Goal: Information Seeking & Learning: Learn about a topic

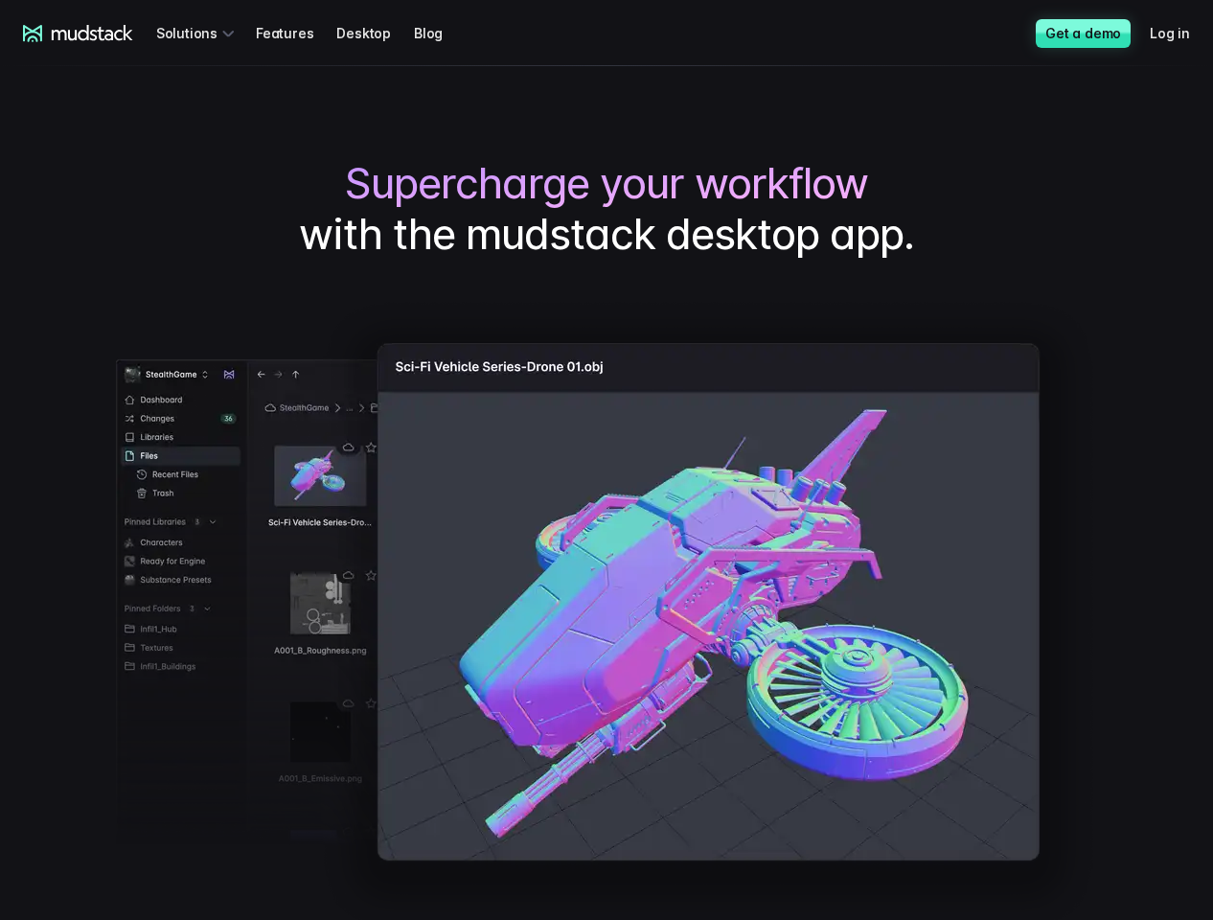
click at [607, 460] on img at bounding box center [606, 614] width 981 height 633
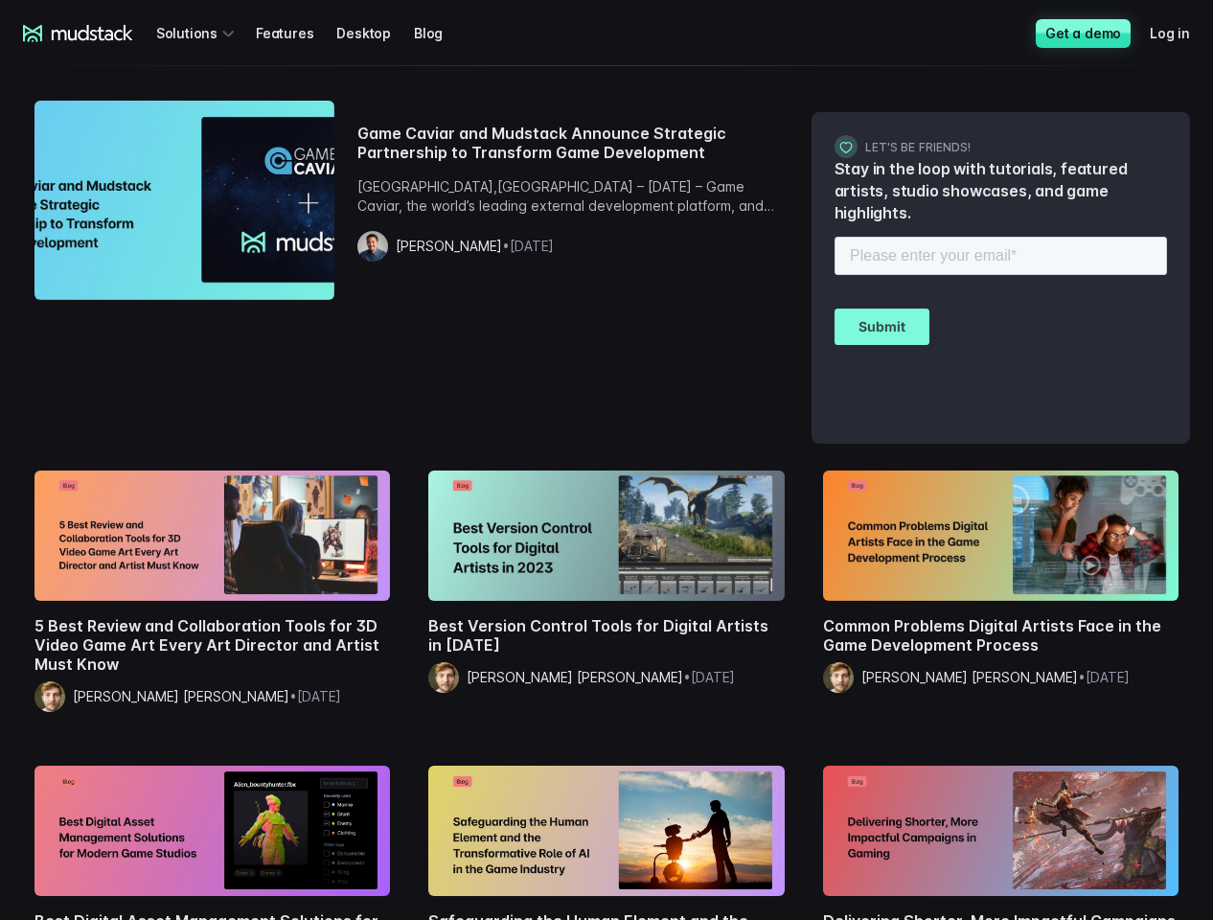
click at [607, 460] on section "Game Caviar and Mudstack Announce Strategic Partnership to Transform Game Devel…" at bounding box center [606, 561] width 1213 height 991
